Goal: Transaction & Acquisition: Purchase product/service

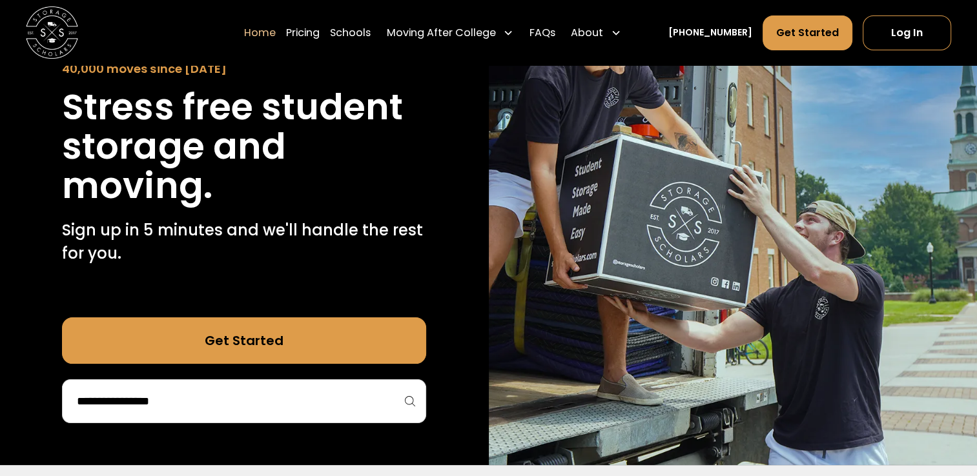
scroll to position [194, 0]
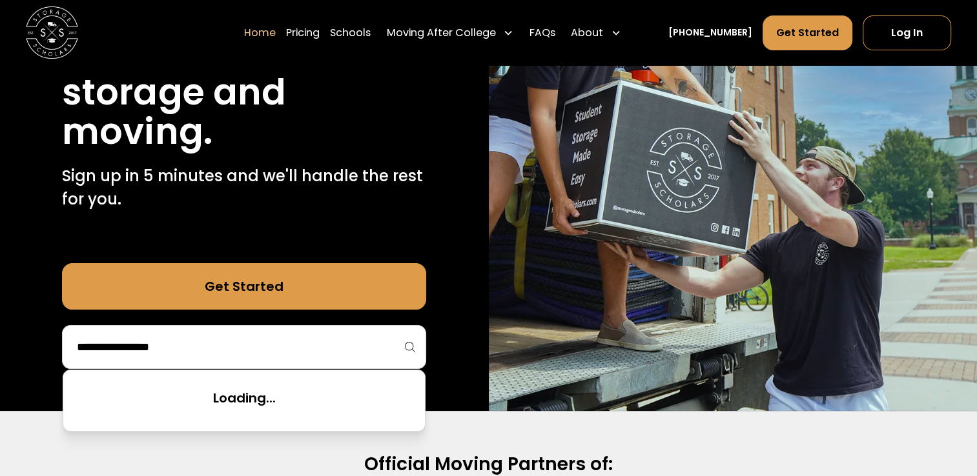
click at [114, 341] on input "search" at bounding box center [244, 347] width 337 height 22
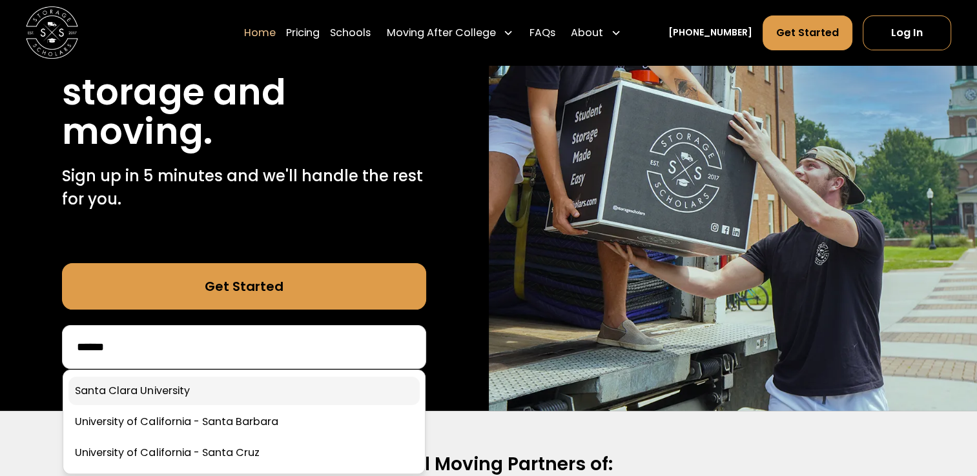
type input "*****"
click at [142, 389] on link at bounding box center [243, 391] width 351 height 28
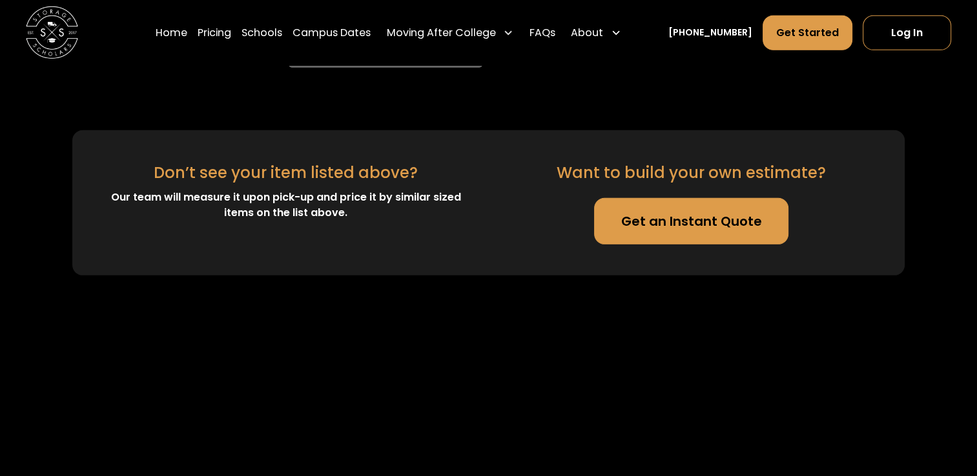
scroll to position [3873, 0]
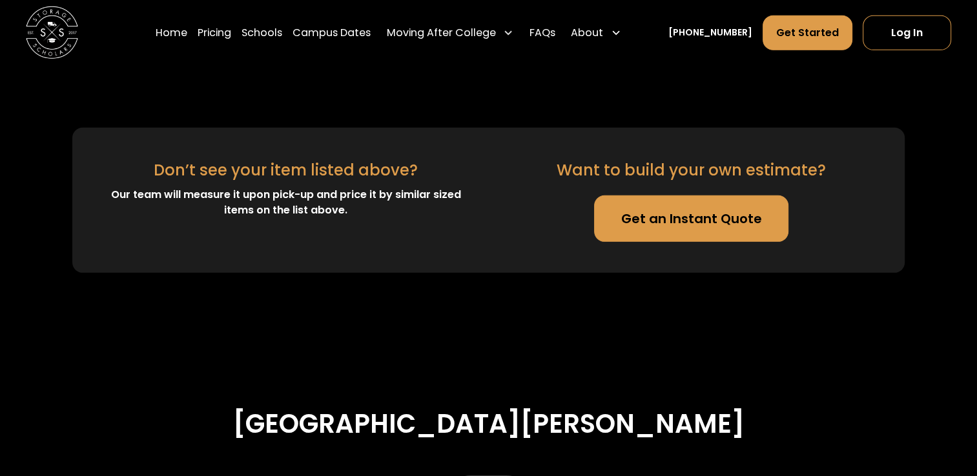
click at [624, 231] on link "Get an Instant Quote" at bounding box center [691, 219] width 194 height 46
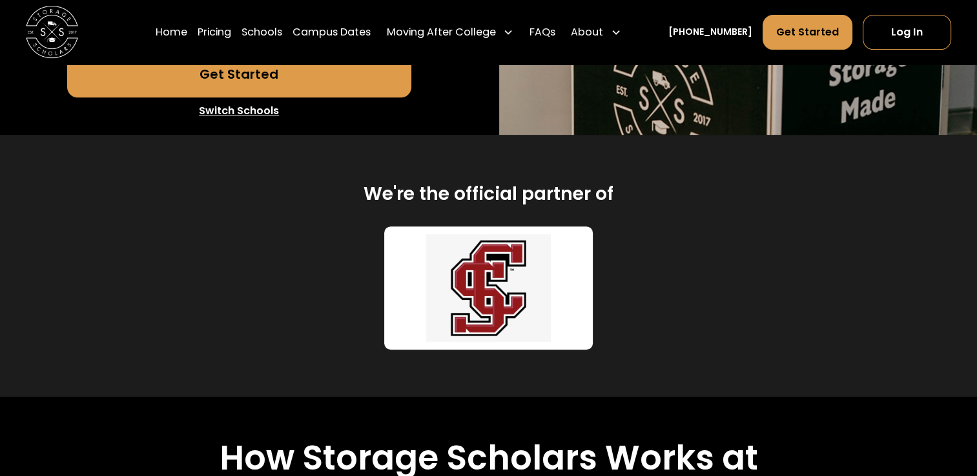
scroll to position [452, 0]
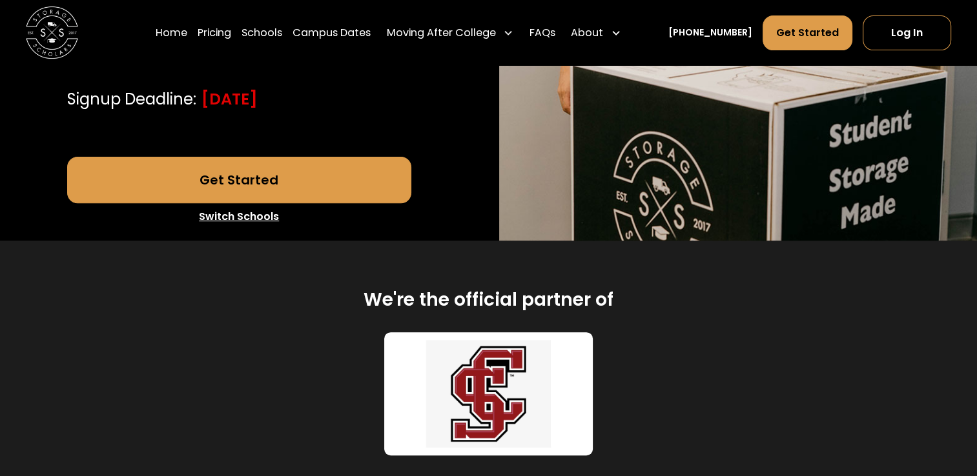
click at [247, 176] on link "Get Started" at bounding box center [239, 180] width 344 height 46
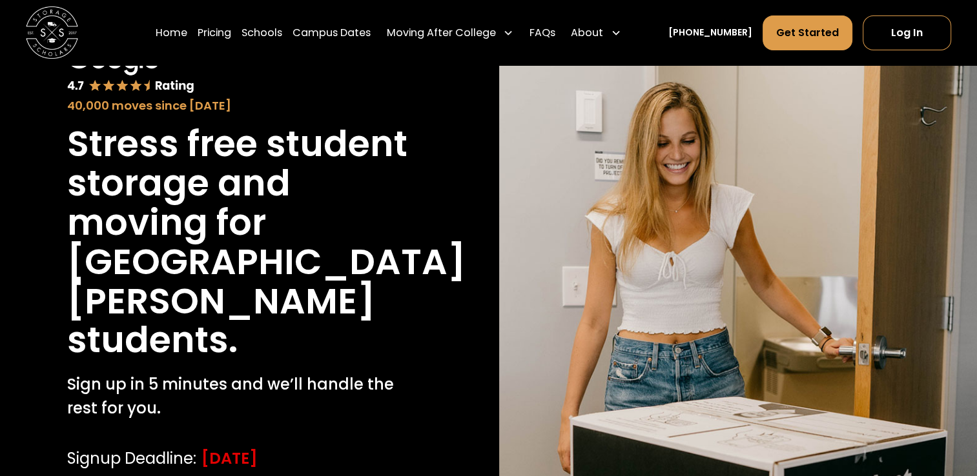
scroll to position [0, 0]
